Goal: Check status

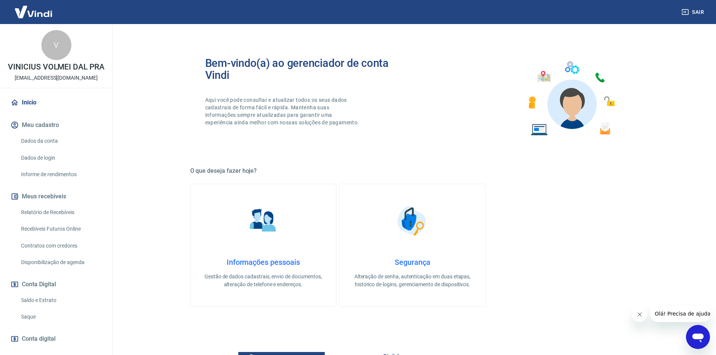
click at [74, 220] on link "Relatório de Recebíveis" at bounding box center [60, 212] width 85 height 15
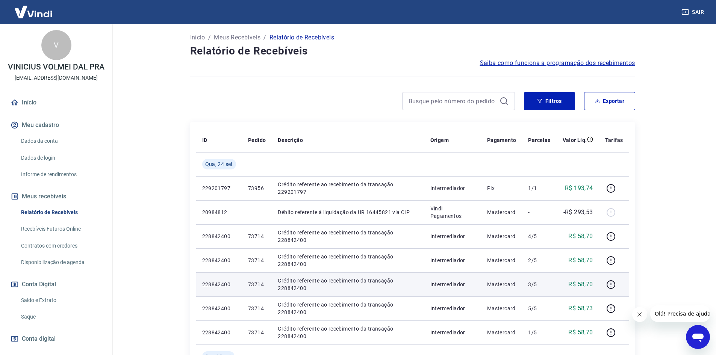
scroll to position [38, 0]
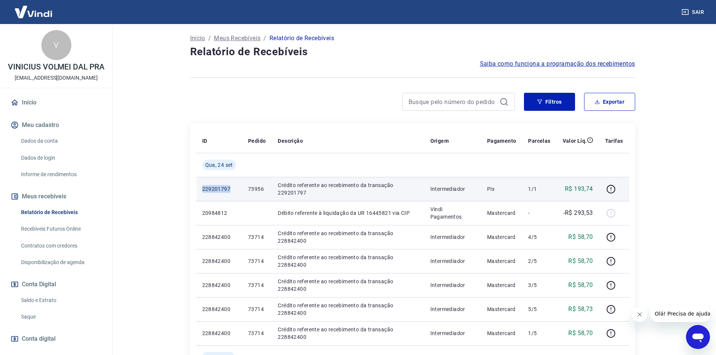
drag, startPoint x: 199, startPoint y: 189, endPoint x: 231, endPoint y: 189, distance: 31.2
click at [231, 189] on td "229201797" at bounding box center [219, 189] width 46 height 24
copy p "229201797"
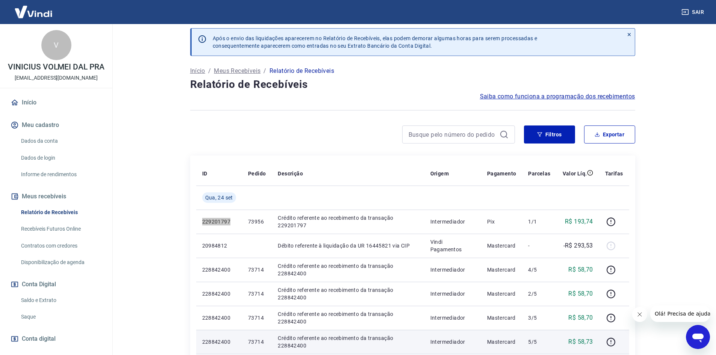
scroll to position [0, 0]
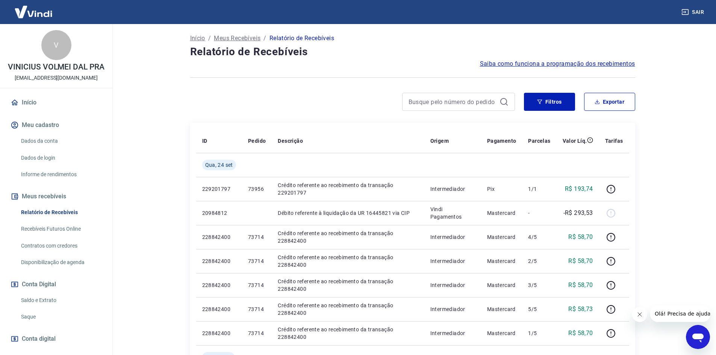
click at [60, 109] on link "Início" at bounding box center [56, 102] width 94 height 17
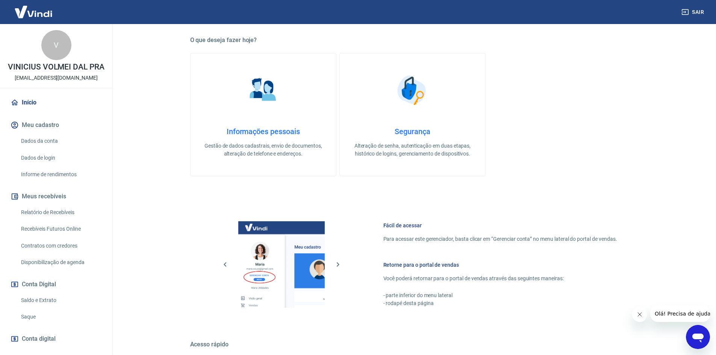
scroll to position [231, 0]
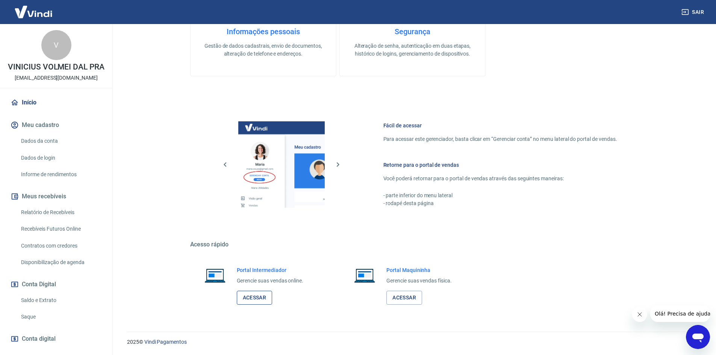
click at [256, 303] on link "Acessar" at bounding box center [255, 298] width 36 height 14
